Goal: Task Accomplishment & Management: Use online tool/utility

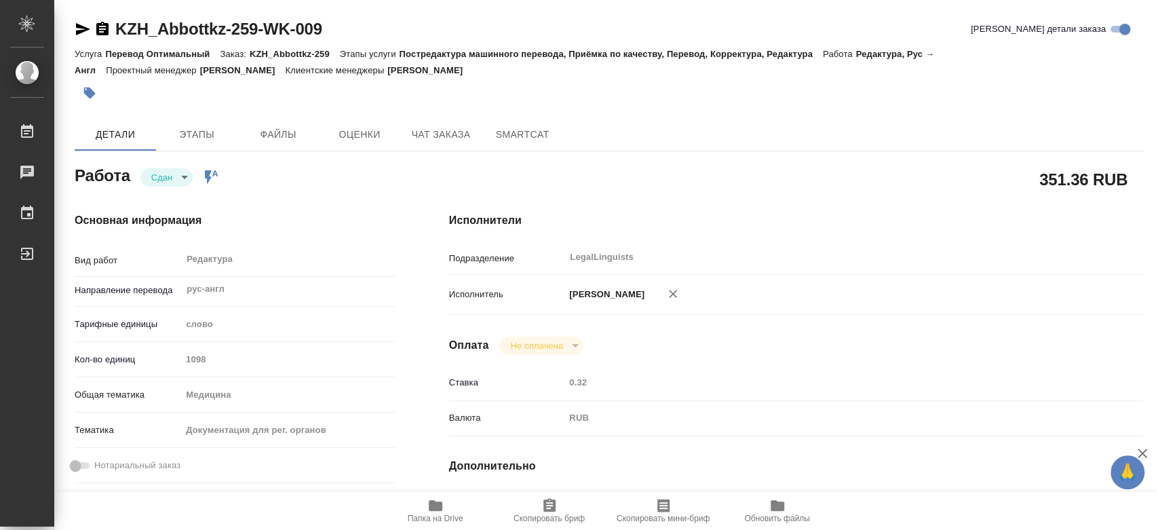
type textarea "x"
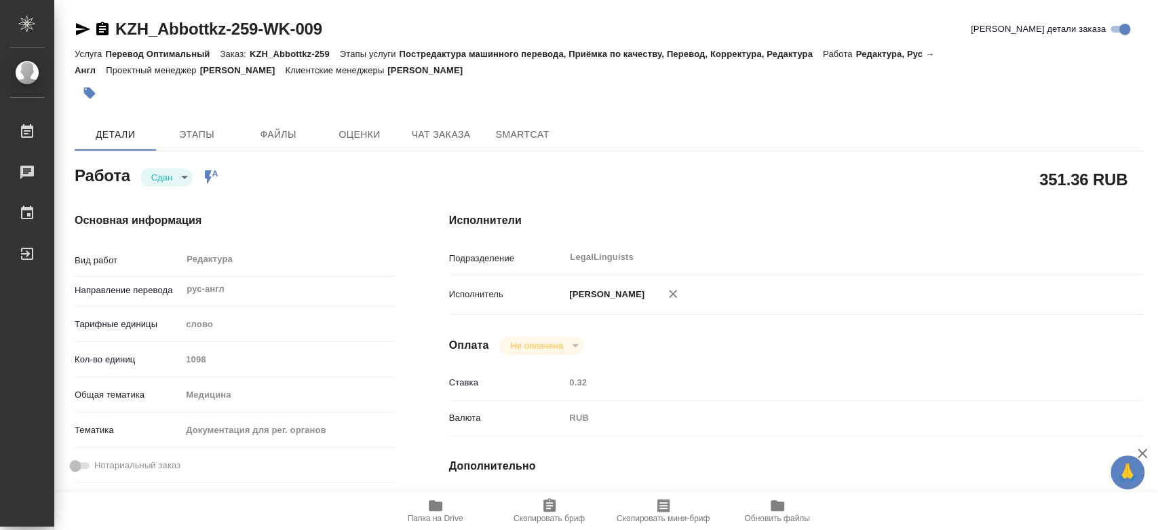
type textarea "x"
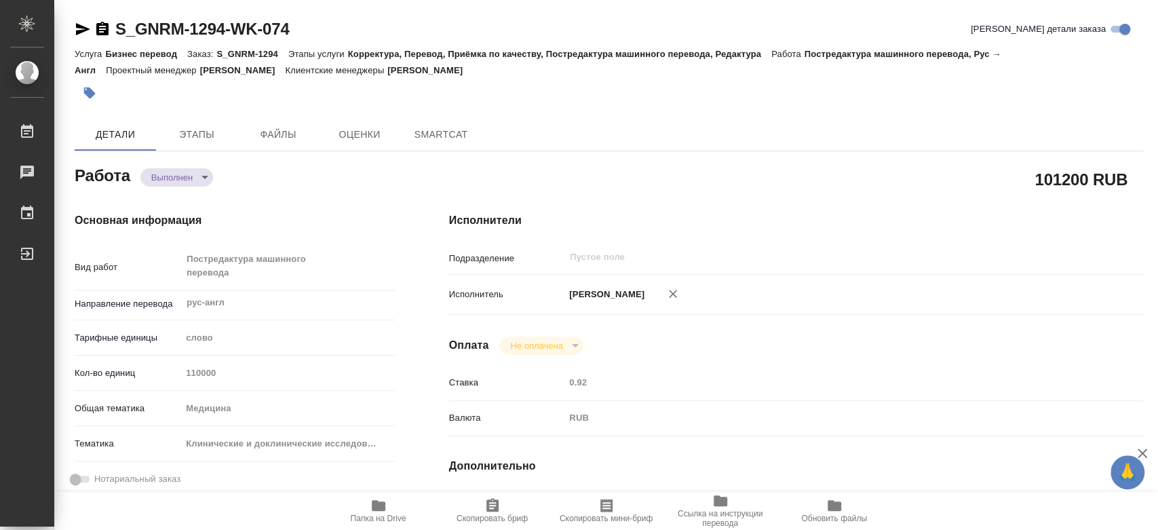
type textarea "x"
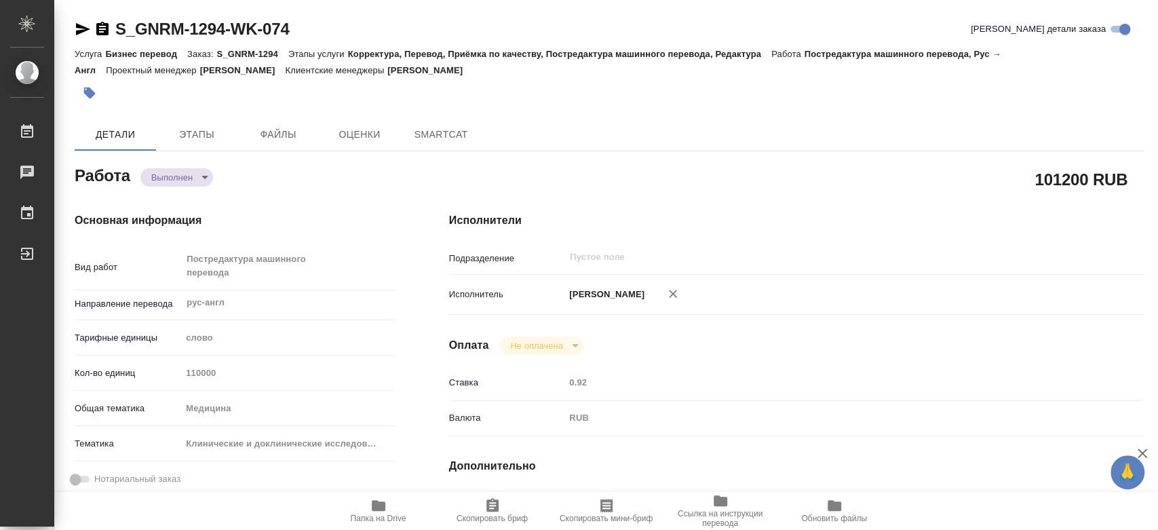
type textarea "x"
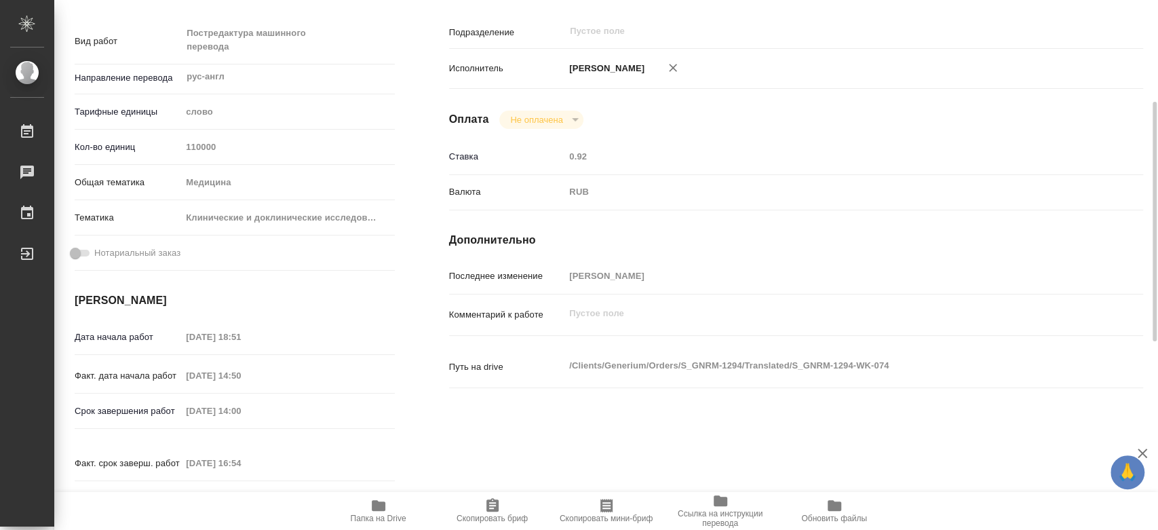
scroll to position [301, 0]
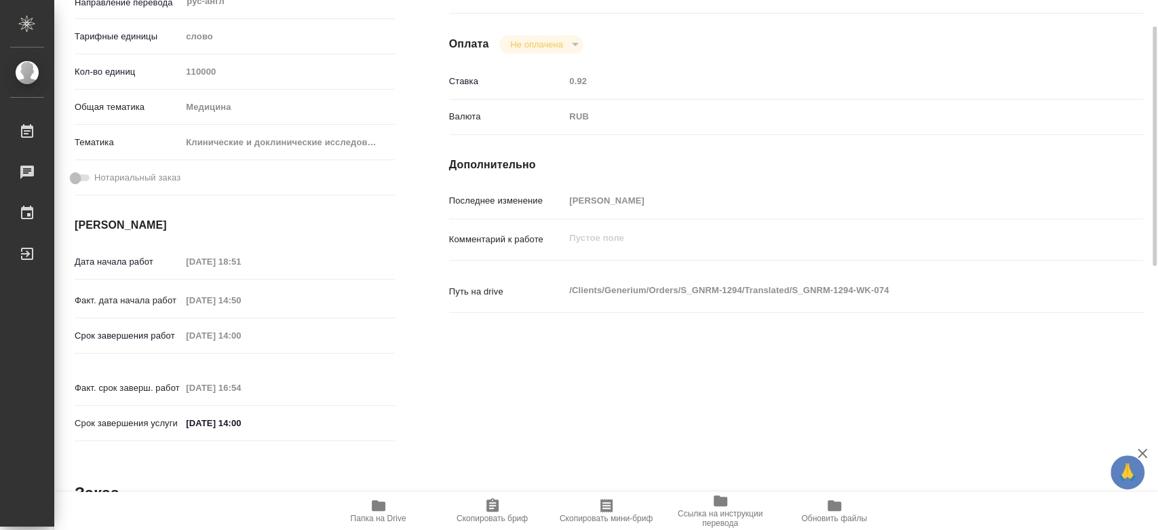
type textarea "x"
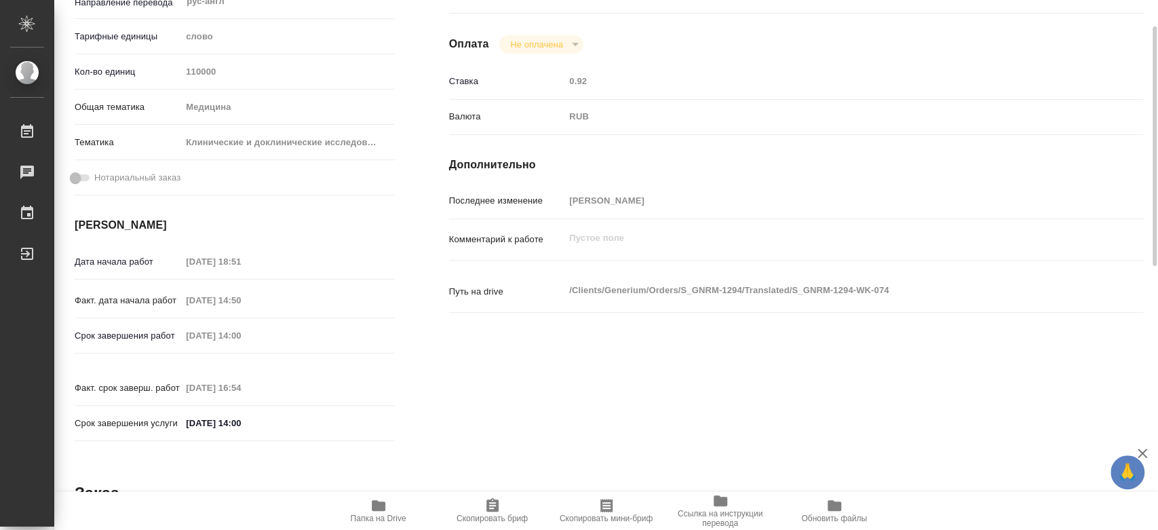
scroll to position [0, 0]
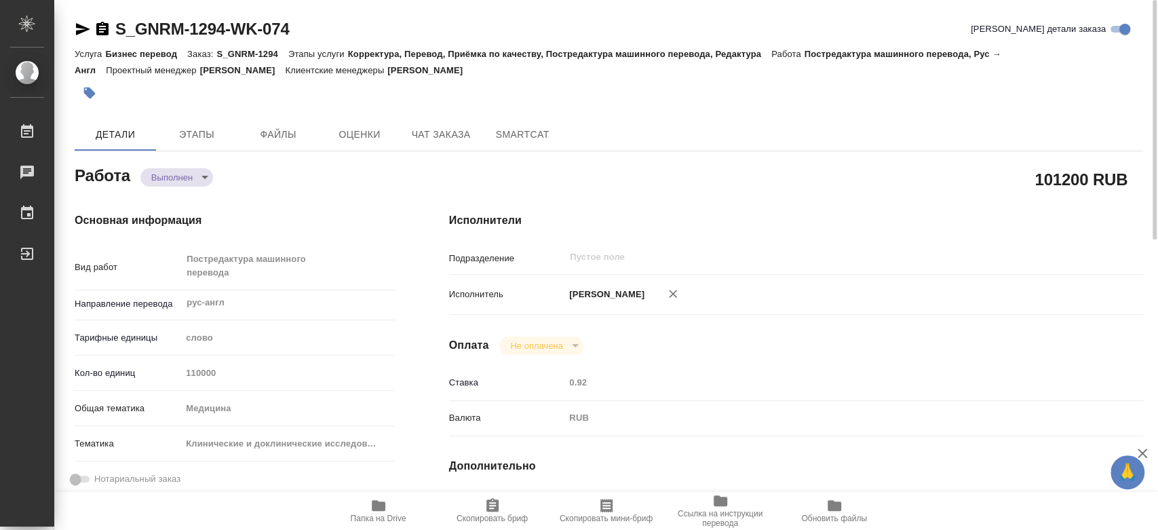
type textarea "x"
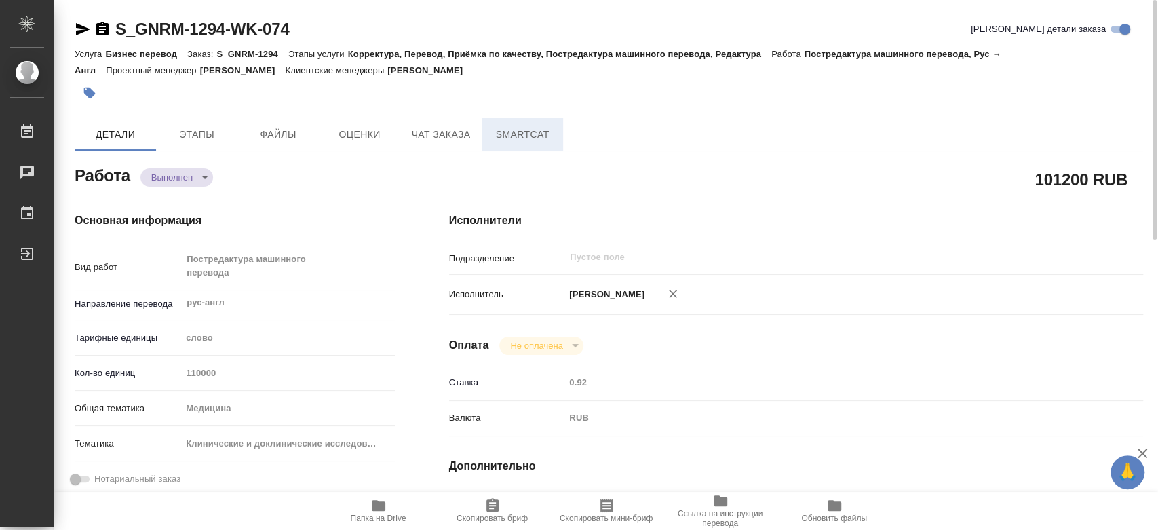
click at [533, 142] on span "SmartCat" at bounding box center [522, 134] width 65 height 17
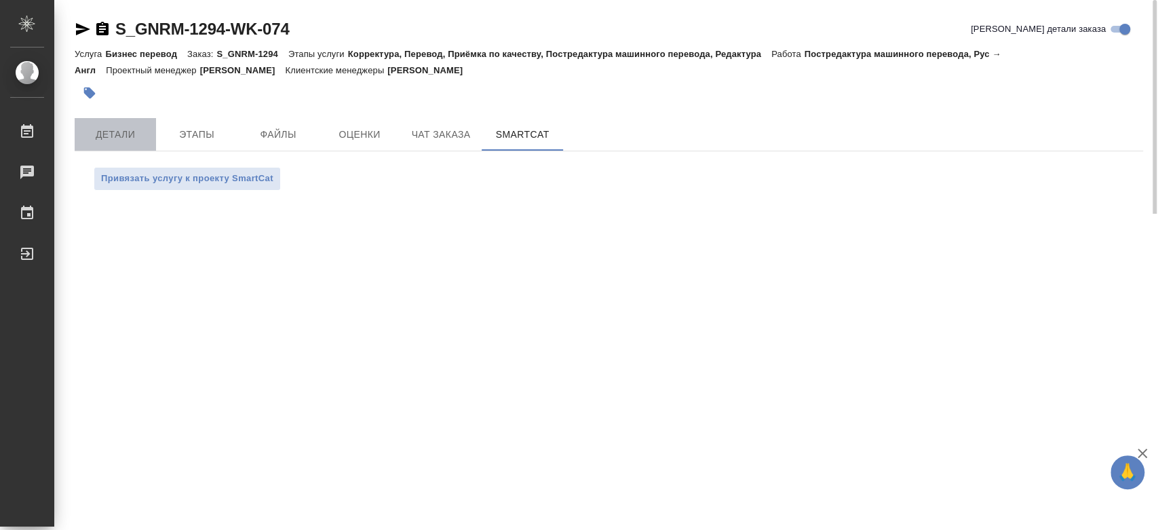
click at [119, 140] on span "Детали" at bounding box center [115, 134] width 65 height 17
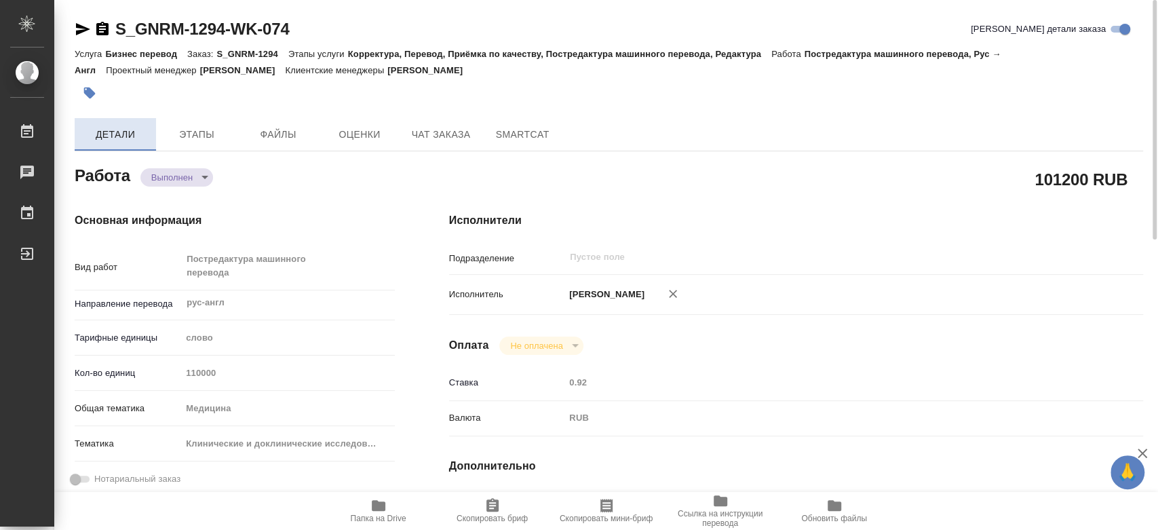
type textarea "x"
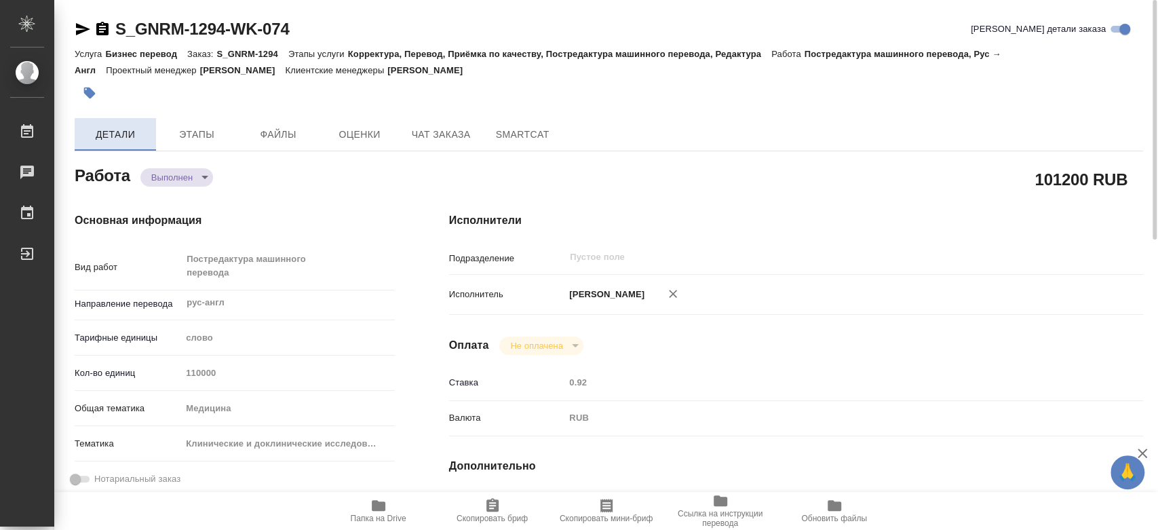
type textarea "x"
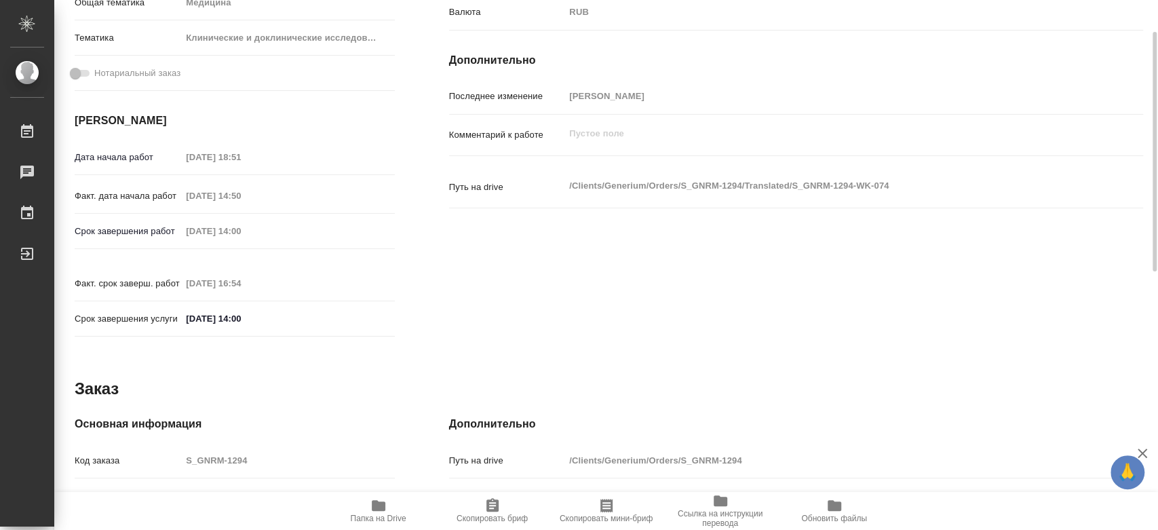
type textarea "x"
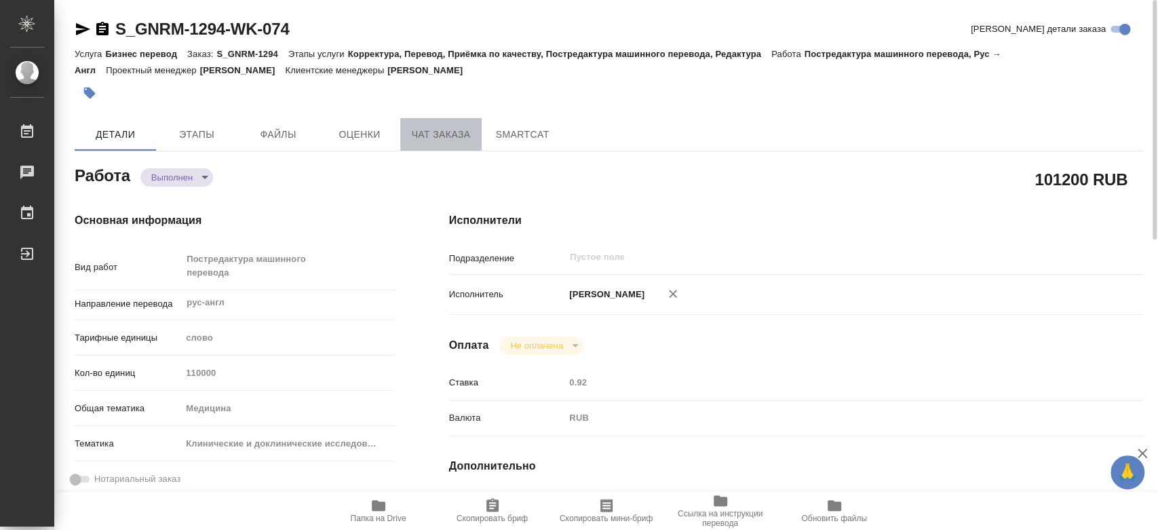
click at [433, 142] on span "Чат заказа" at bounding box center [440, 134] width 65 height 17
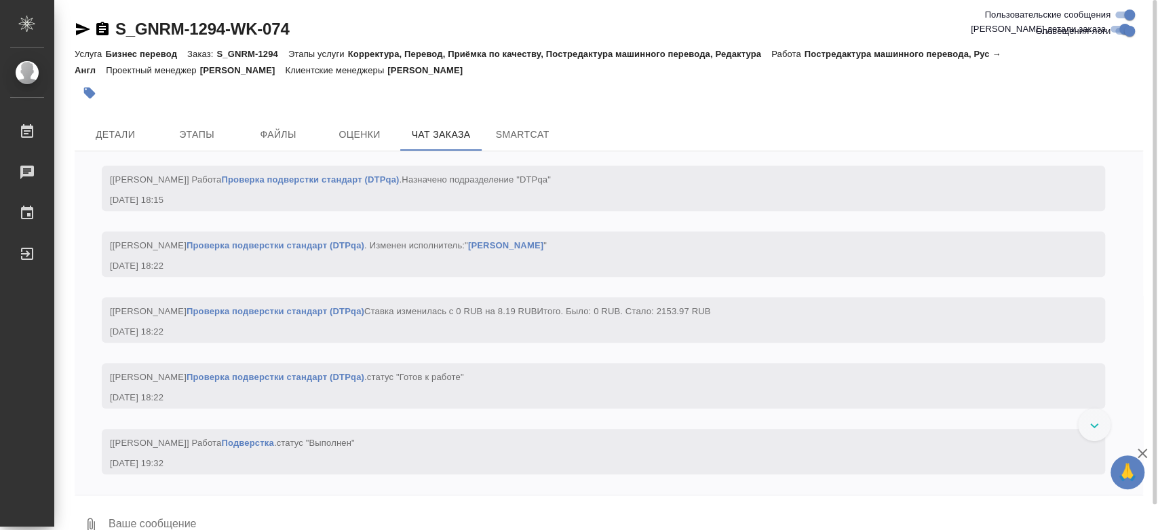
scroll to position [115459, 0]
